Goal: Information Seeking & Learning: Learn about a topic

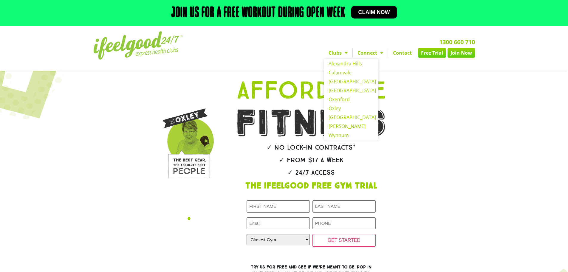
click at [338, 55] on link "Clubs" at bounding box center [338, 53] width 29 height 10
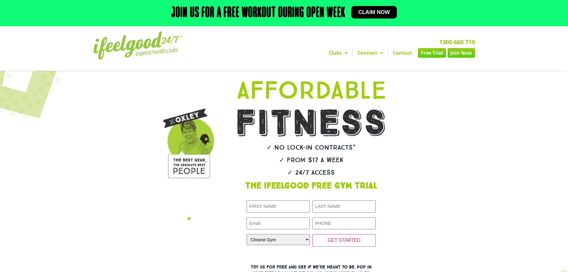
click at [338, 54] on link "Clubs" at bounding box center [338, 53] width 29 height 10
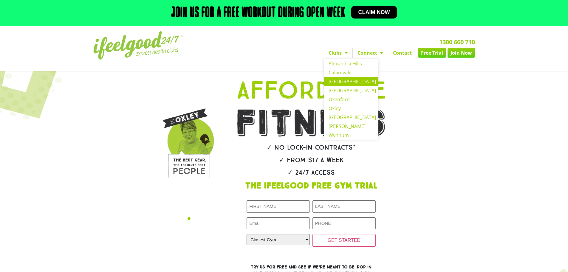
click at [340, 78] on link "[GEOGRAPHIC_DATA]" at bounding box center [351, 81] width 55 height 9
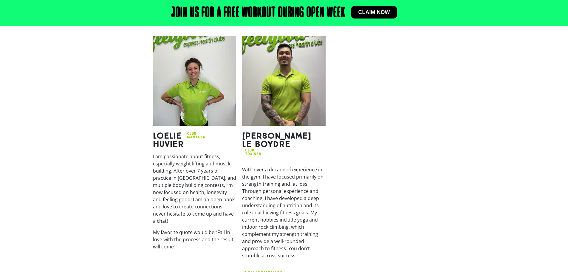
scroll to position [775, 0]
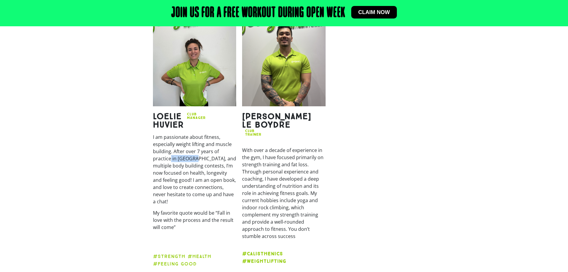
drag, startPoint x: 193, startPoint y: 145, endPoint x: 165, endPoint y: 141, distance: 28.5
click at [169, 141] on p "I am passionate about fitness, especially weight lifting and muscle building. A…" at bounding box center [194, 169] width 83 height 72
click at [136, 140] on section "[PERSON_NAME] Club Manager I am passionate about fitness, especially weight lif…" at bounding box center [284, 143] width 568 height 258
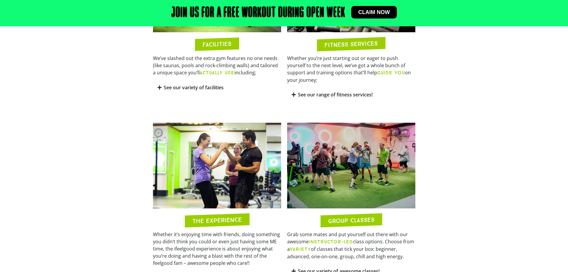
scroll to position [298, 0]
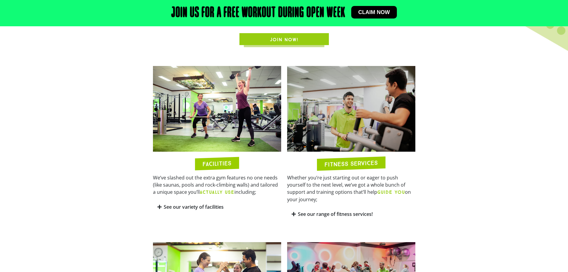
click at [235, 136] on img at bounding box center [217, 109] width 128 height 86
click at [220, 160] on h2 "FACILITIES" at bounding box center [216, 163] width 29 height 7
click at [218, 160] on h2 "FACILITIES" at bounding box center [216, 163] width 29 height 7
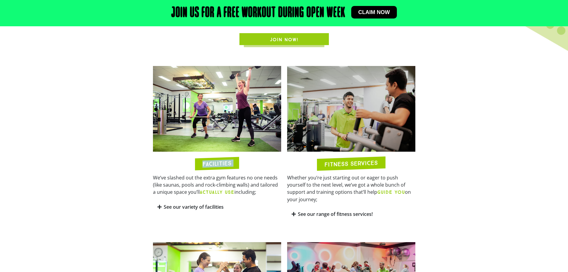
click at [206, 131] on img at bounding box center [217, 109] width 128 height 86
click at [195, 203] on link "See our variety of facilities" at bounding box center [194, 206] width 60 height 7
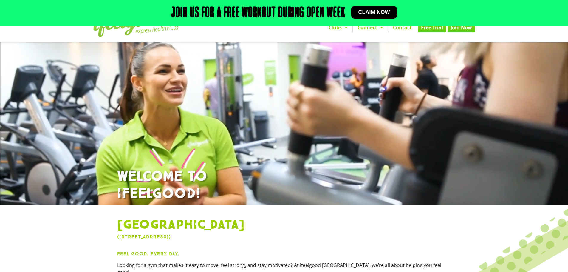
scroll to position [0, 0]
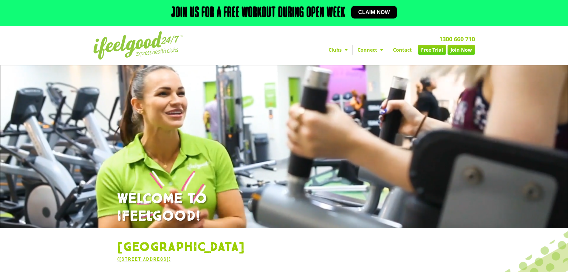
click at [331, 125] on div at bounding box center [374, 172] width 567 height 415
